Goal: Check status: Check status

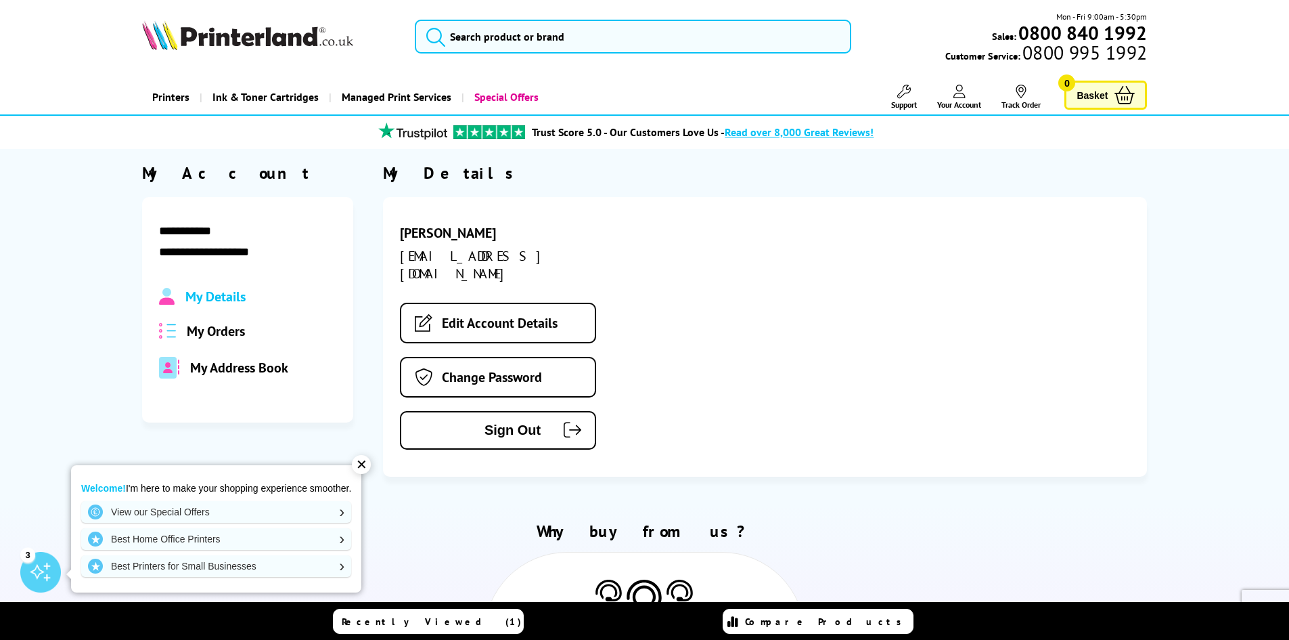
click at [212, 336] on span "My Orders" at bounding box center [216, 331] width 58 height 18
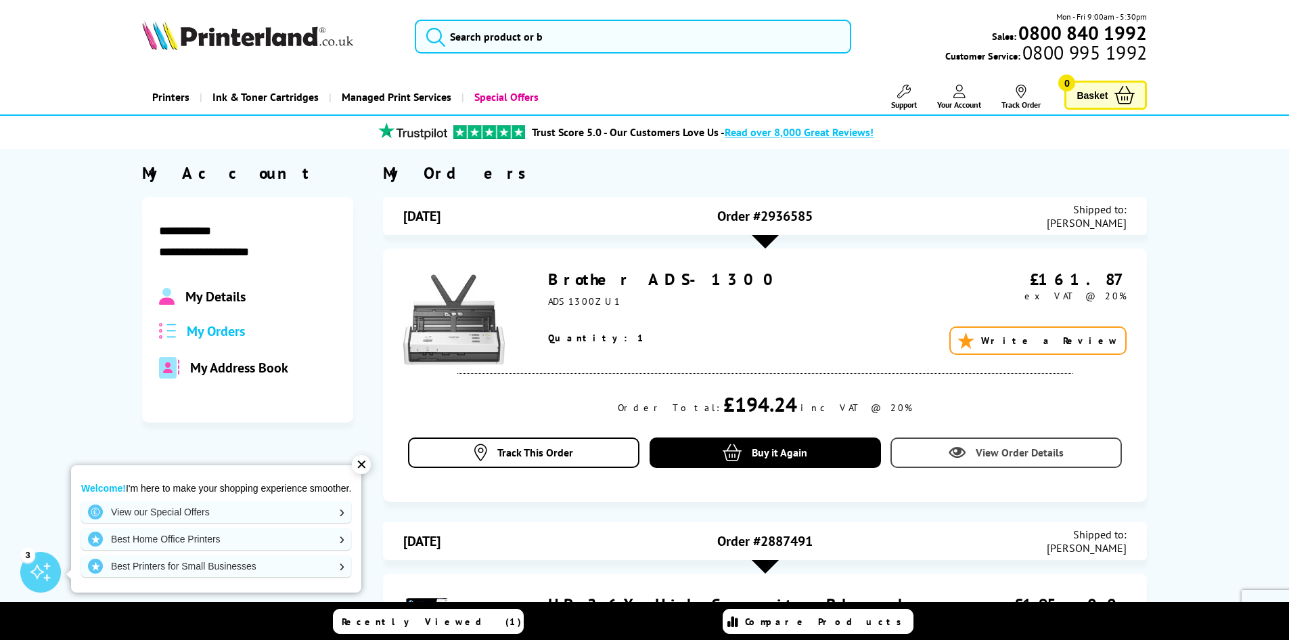
click at [948, 458] on link "View Order Details" at bounding box center [1006, 452] width 231 height 30
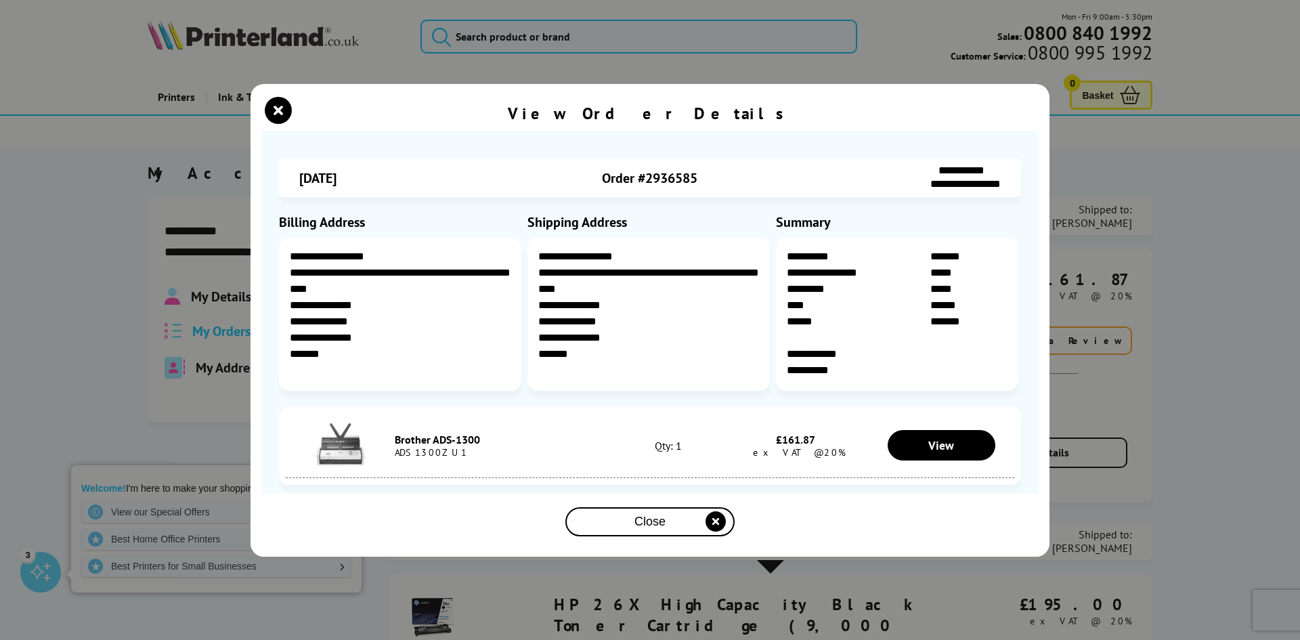
click at [631, 419] on div "Brother ADS-1300 ADS1300ZU1 Qty: 1 £161.87 ex VAT @20% View" at bounding box center [650, 446] width 728 height 64
click at [944, 447] on span "View" at bounding box center [941, 445] width 26 height 16
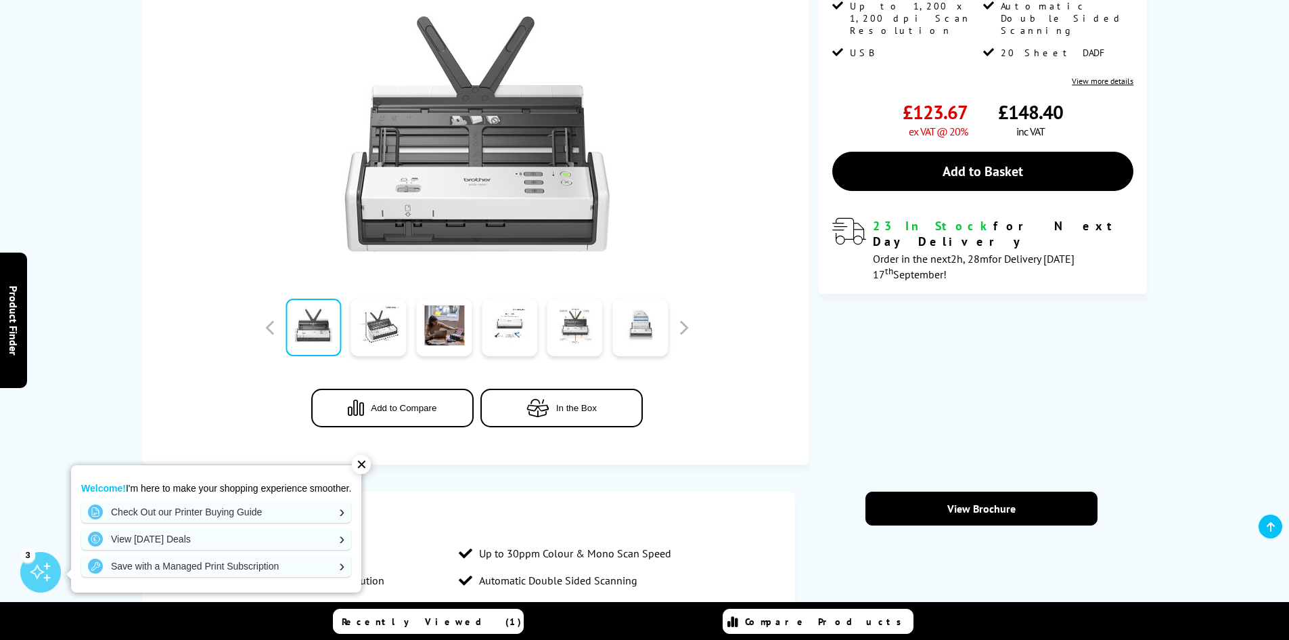
scroll to position [68, 0]
